Goal: Use online tool/utility

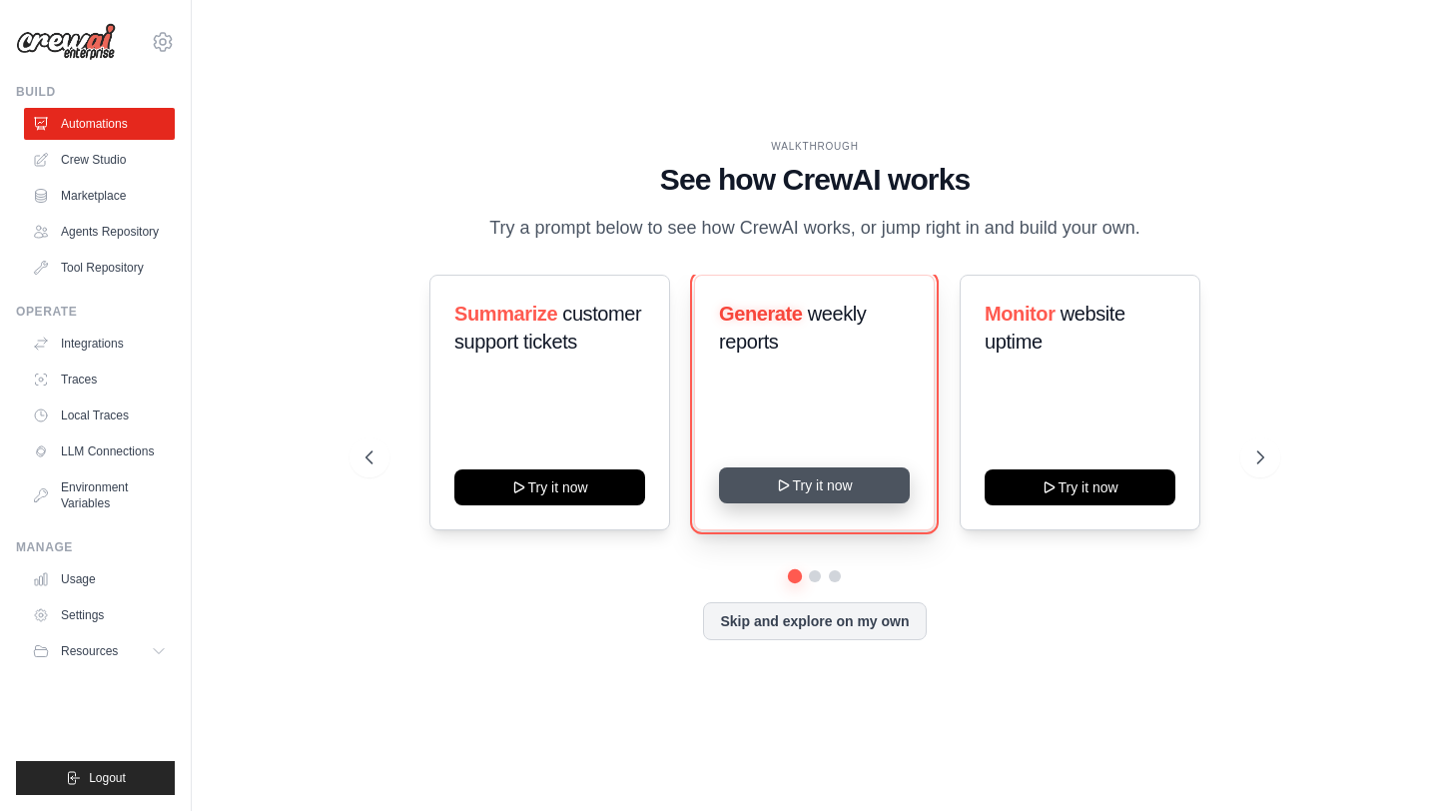
click at [776, 489] on button "Try it now" at bounding box center [814, 485] width 191 height 36
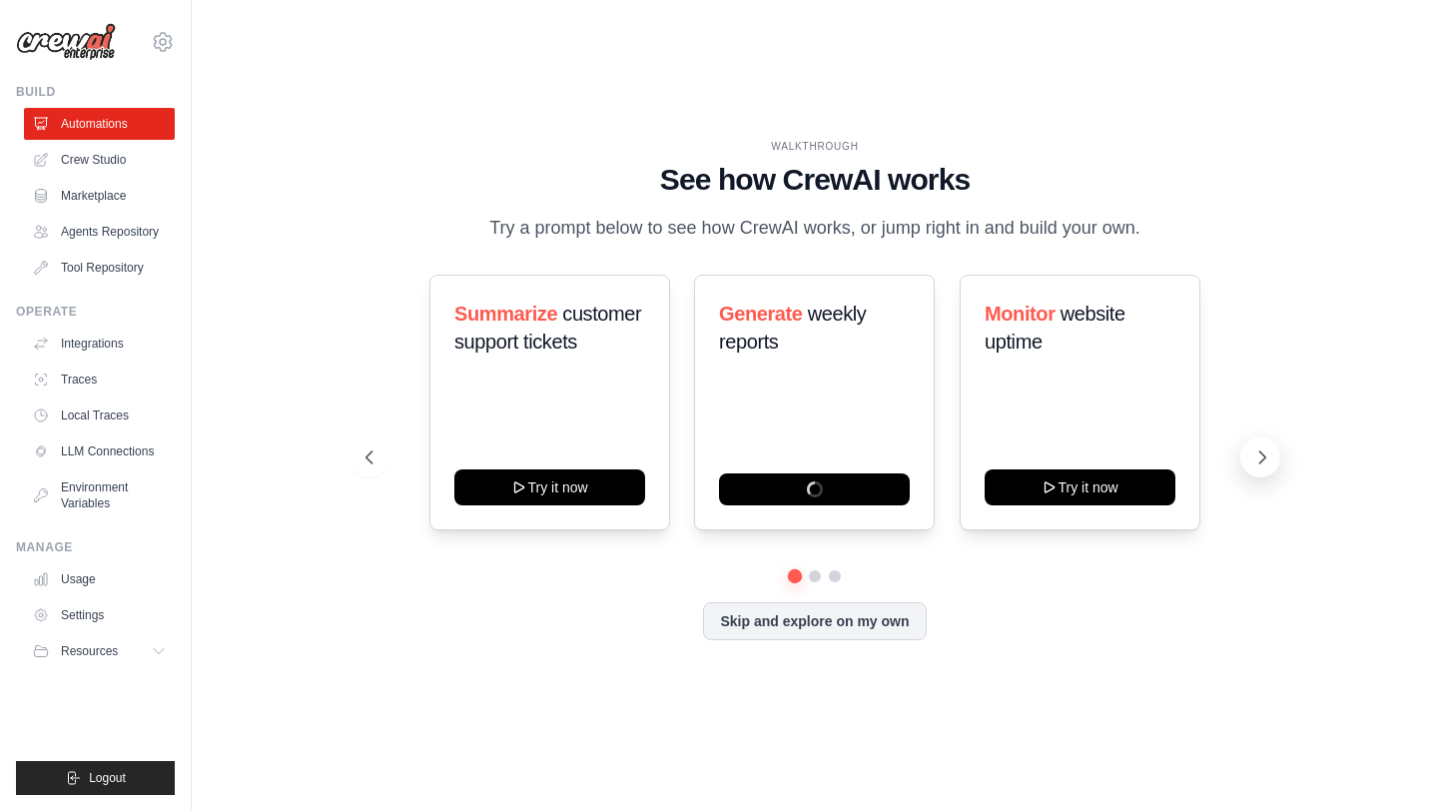
click at [1261, 452] on icon at bounding box center [1262, 457] width 6 height 12
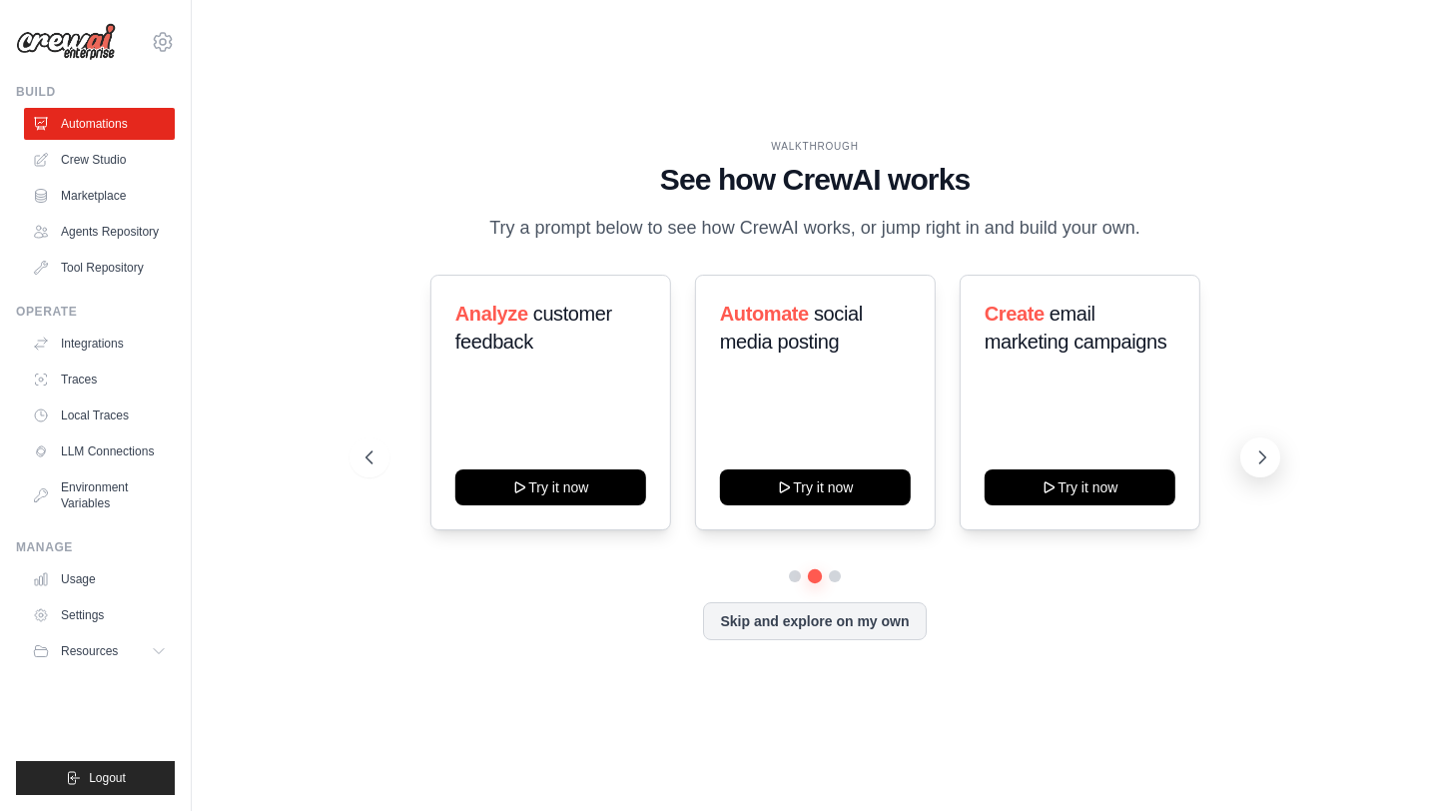
click at [1259, 457] on icon at bounding box center [1262, 457] width 20 height 20
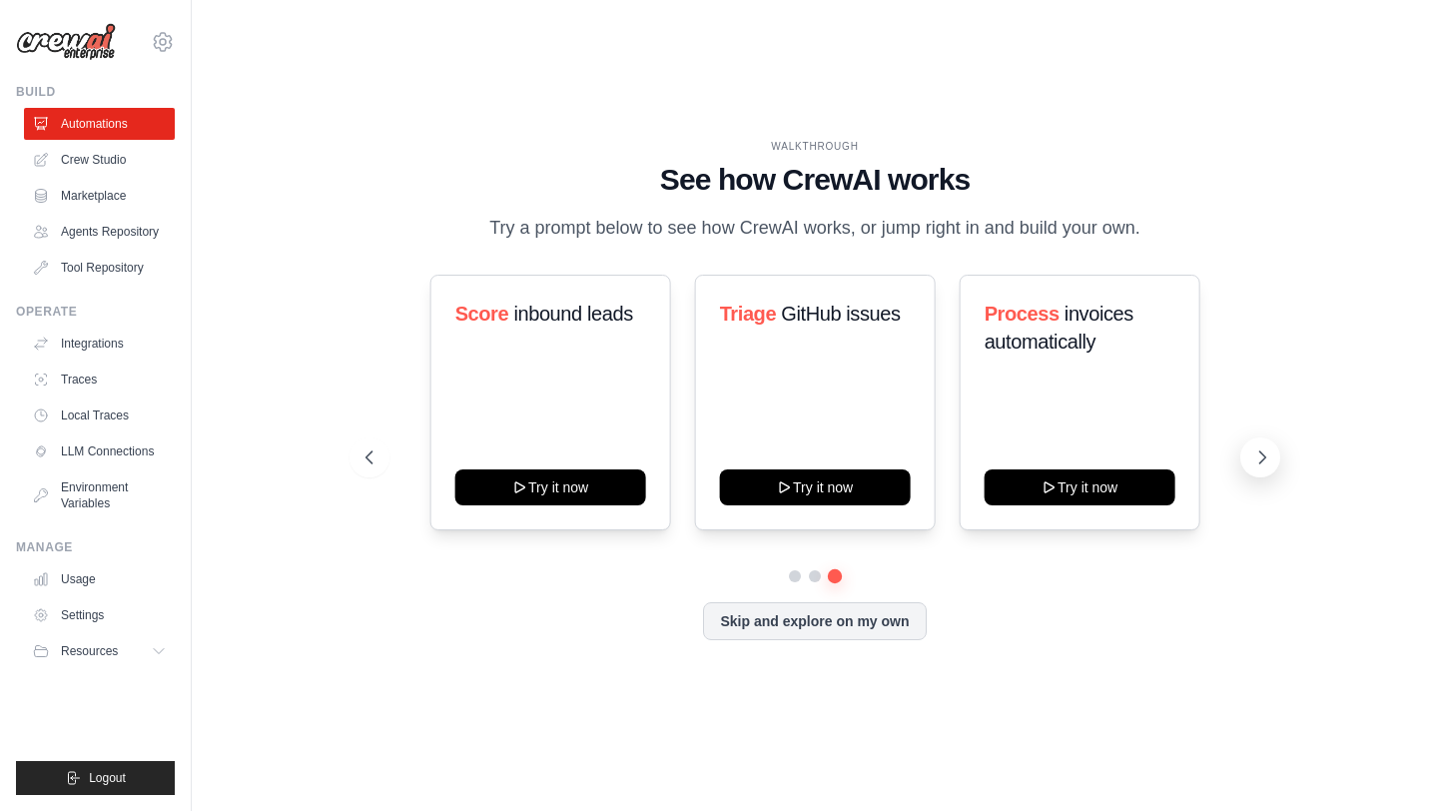
click at [1260, 461] on icon at bounding box center [1262, 457] width 6 height 12
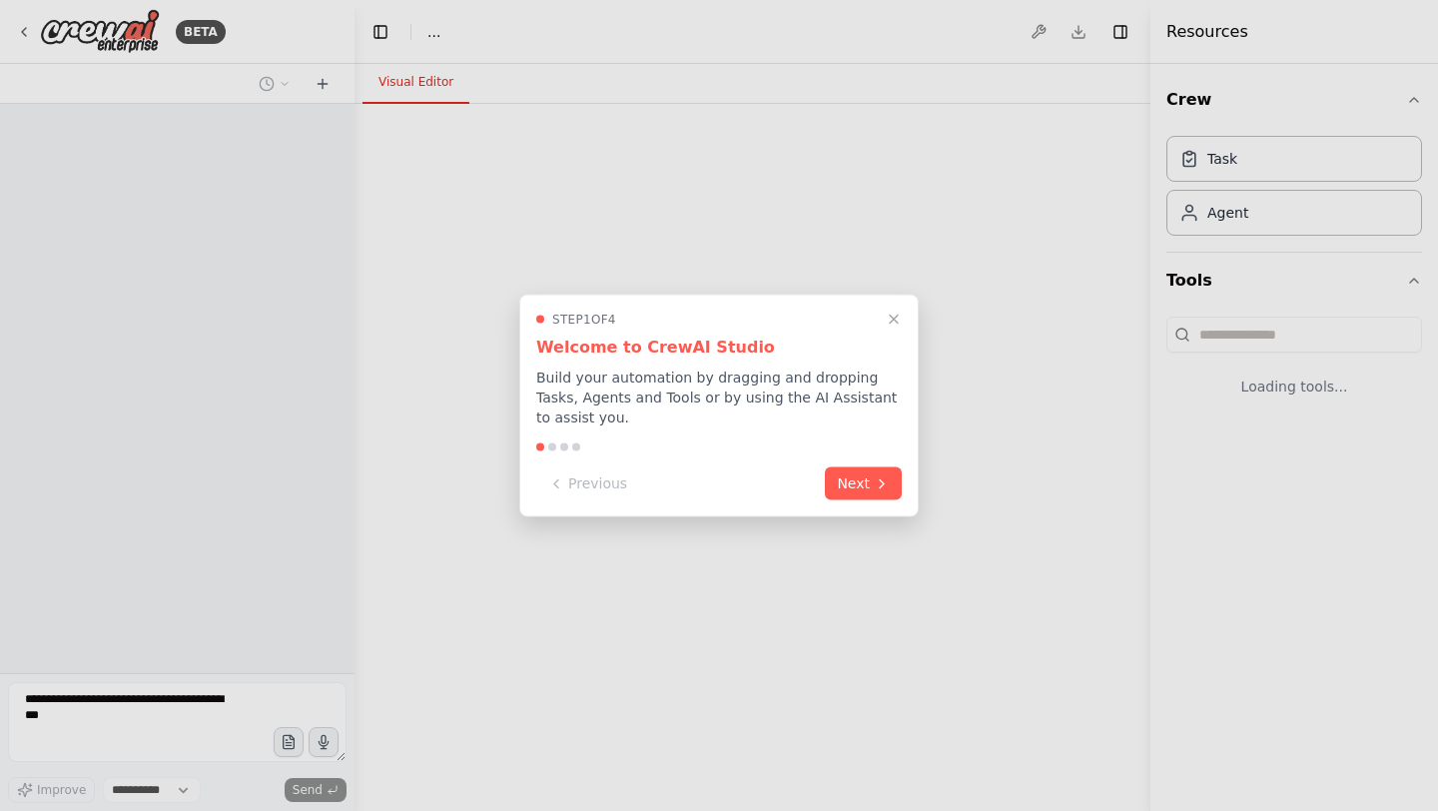
select select "****"
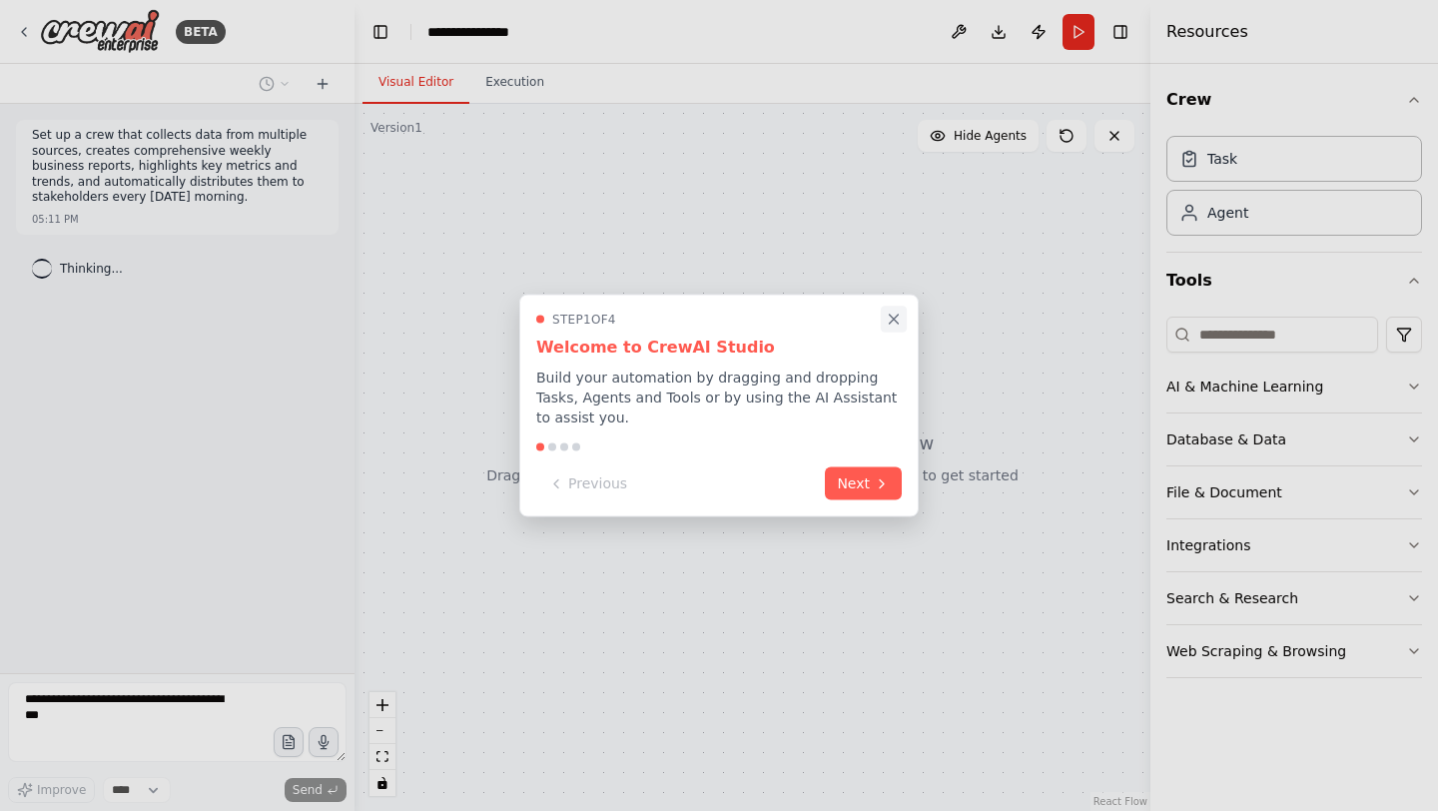
click at [890, 319] on icon "Close walkthrough" at bounding box center [893, 319] width 18 height 18
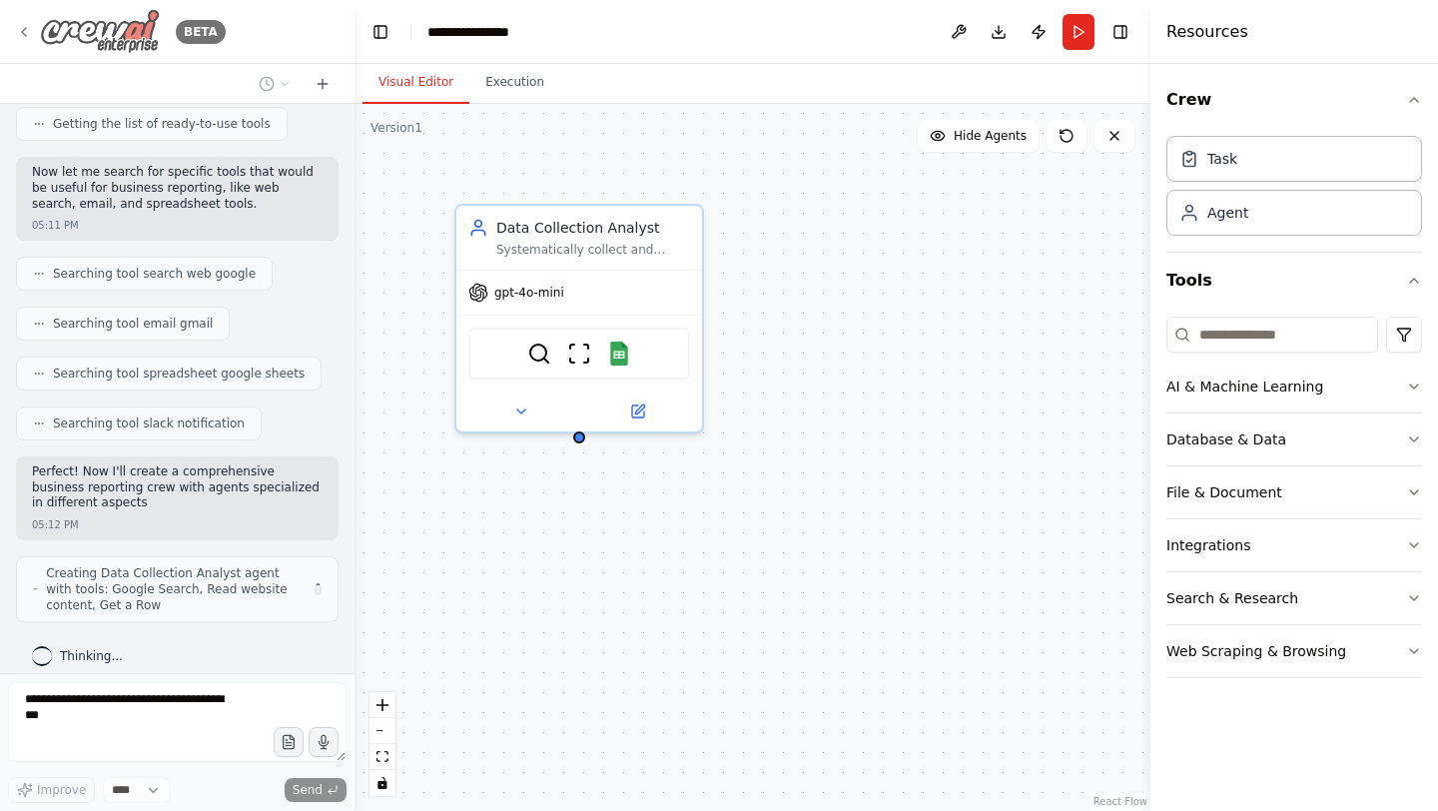
scroll to position [310, 0]
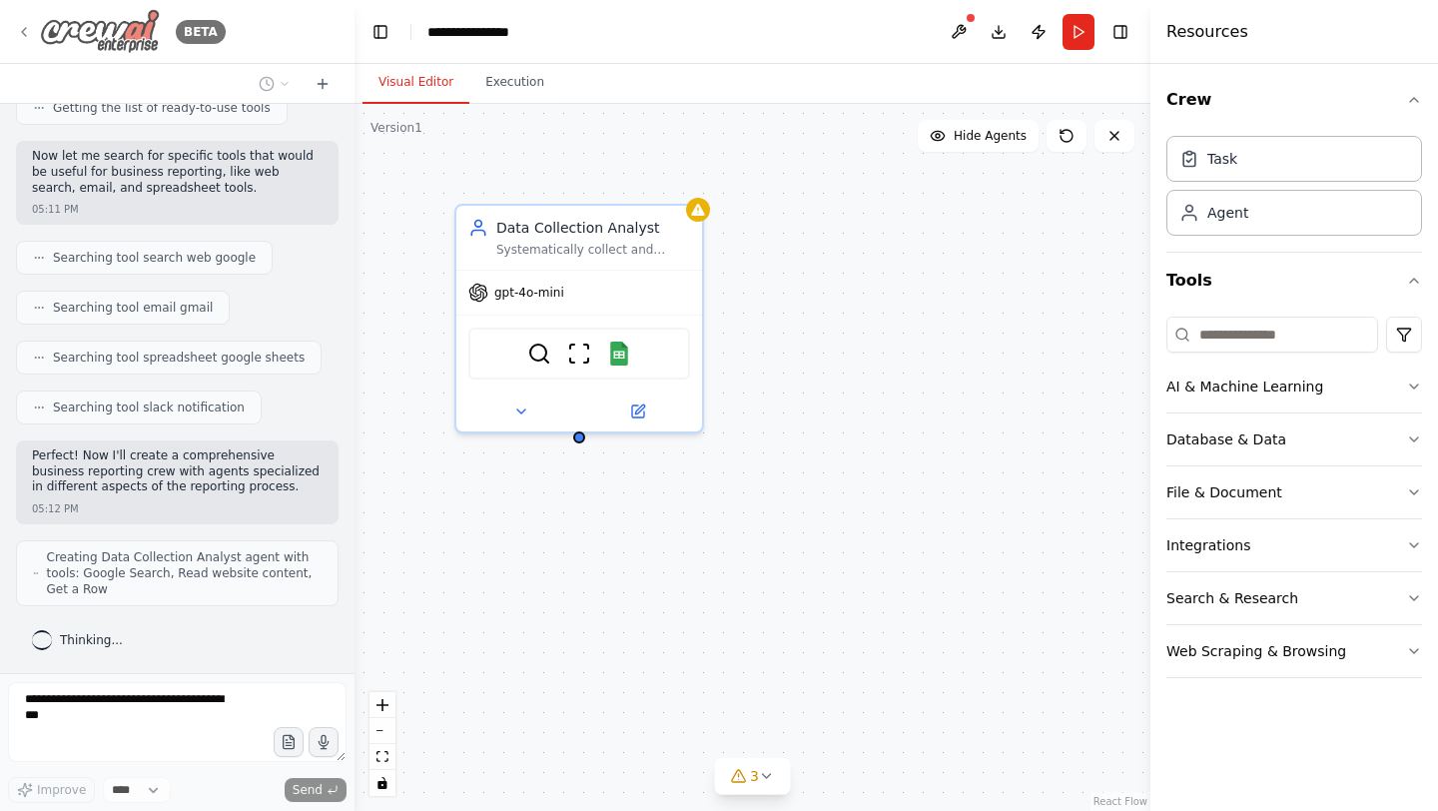
click at [24, 30] on icon at bounding box center [24, 32] width 16 height 16
